Goal: Task Accomplishment & Management: Manage account settings

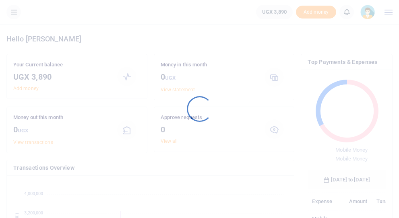
scroll to position [119, 78]
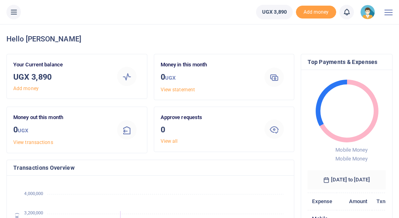
click at [367, 12] on img at bounding box center [367, 12] width 14 height 14
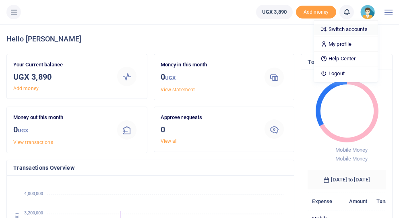
click at [350, 29] on link "Switch accounts" at bounding box center [346, 29] width 64 height 11
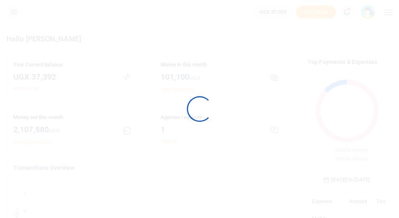
scroll to position [119, 78]
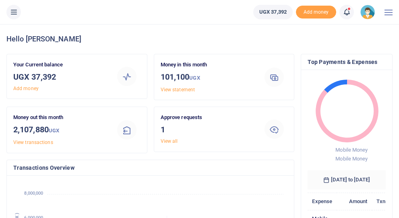
click at [174, 140] on link "View all" at bounding box center [168, 141] width 17 height 6
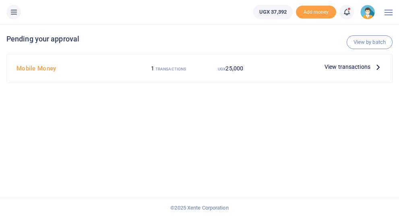
click at [333, 67] on span "View transactions" at bounding box center [347, 66] width 46 height 9
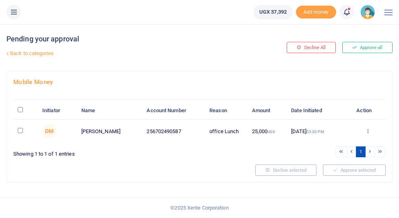
click at [21, 108] on input "\a \a : activate to sort column descending" at bounding box center [20, 109] width 5 height 5
checkbox input "true"
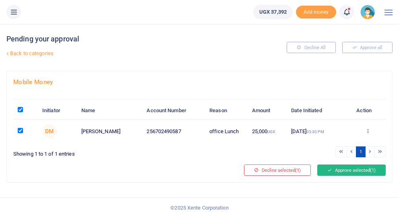
click at [333, 172] on button "Approve selected (1)" at bounding box center [351, 169] width 68 height 11
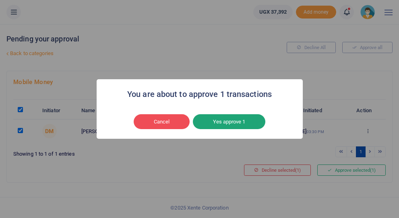
click at [238, 121] on button "Yes approve 1" at bounding box center [229, 121] width 72 height 15
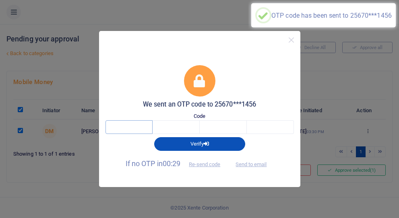
click at [123, 128] on input "text" at bounding box center [128, 127] width 47 height 14
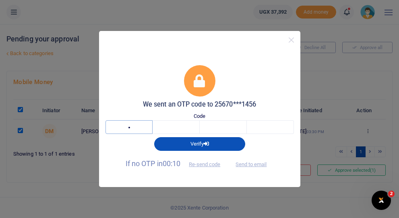
type input "6"
type input "4"
type input "9"
type input "5"
